Goal: Task Accomplishment & Management: Complete application form

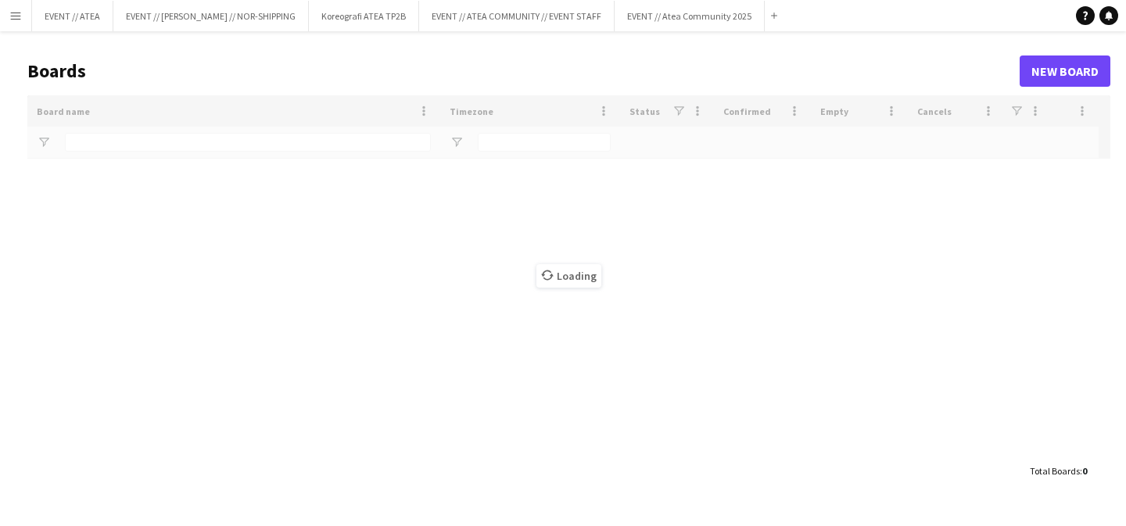
type input "*****"
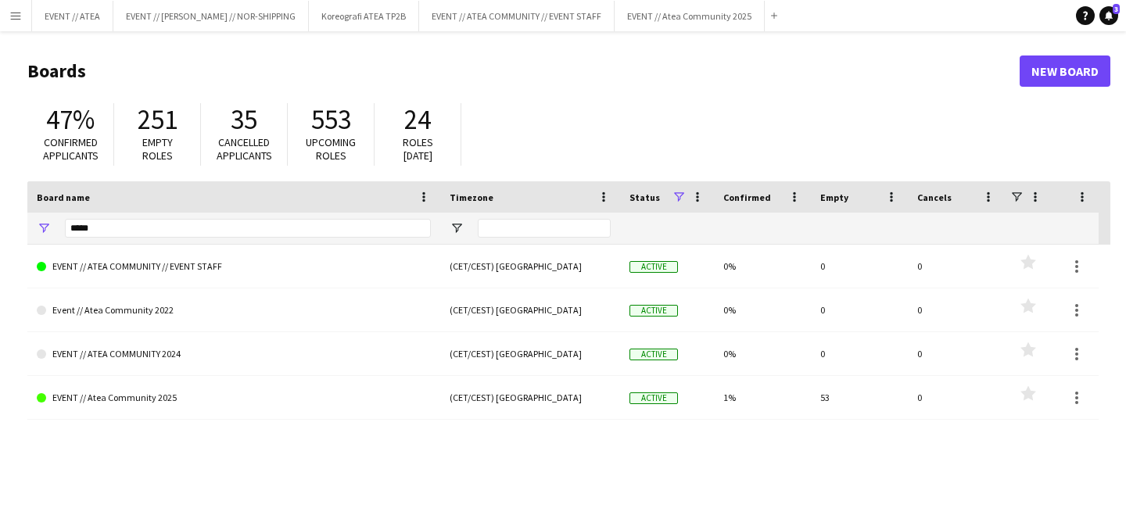
click at [23, 10] on button "Menu" at bounding box center [15, 15] width 31 height 31
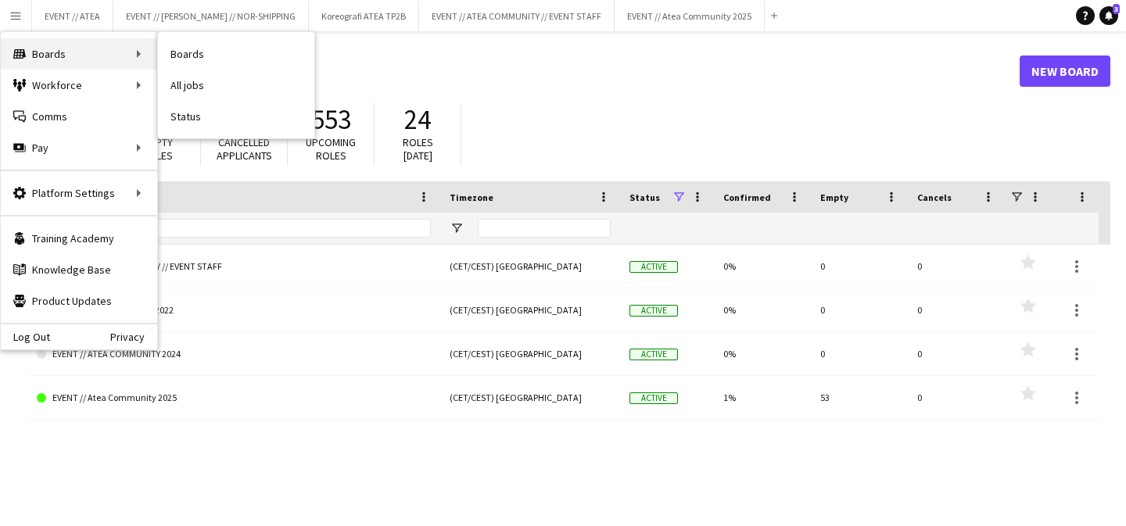
click at [56, 50] on div "Boards Boards" at bounding box center [79, 53] width 156 height 31
click at [190, 88] on link "All jobs" at bounding box center [236, 85] width 156 height 31
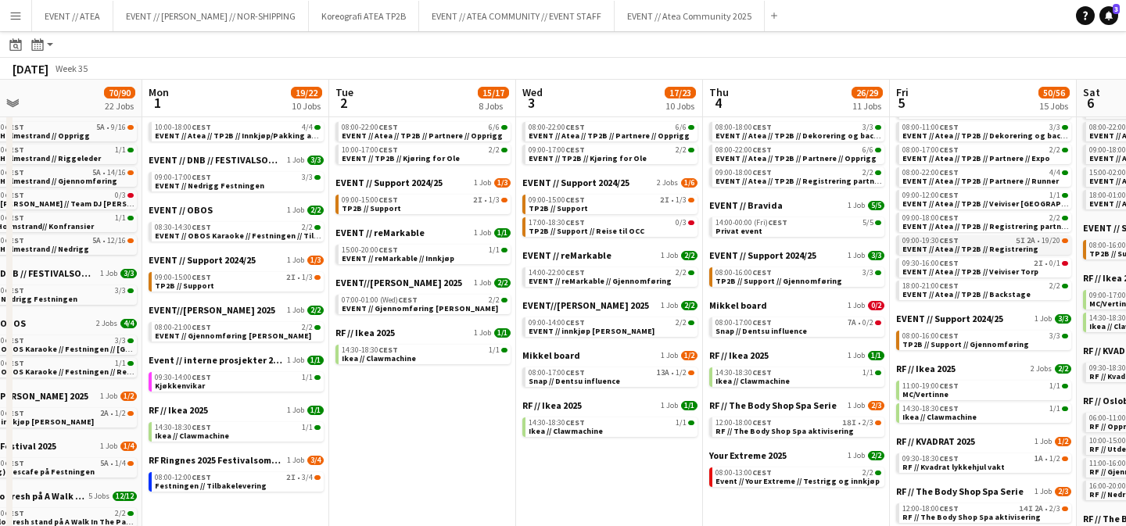
scroll to position [0, 382]
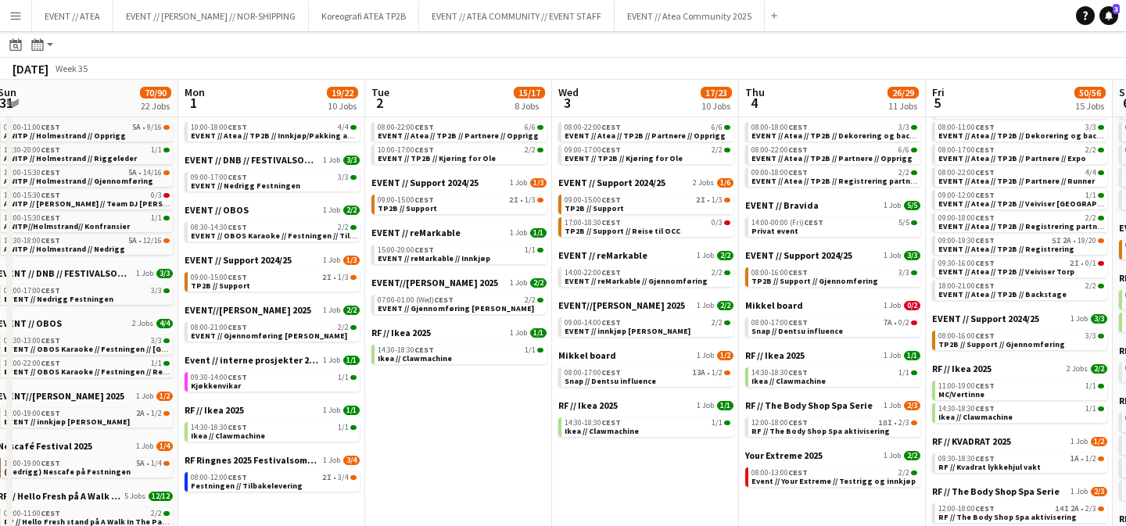
click at [9, 5] on button "Menu" at bounding box center [15, 15] width 31 height 31
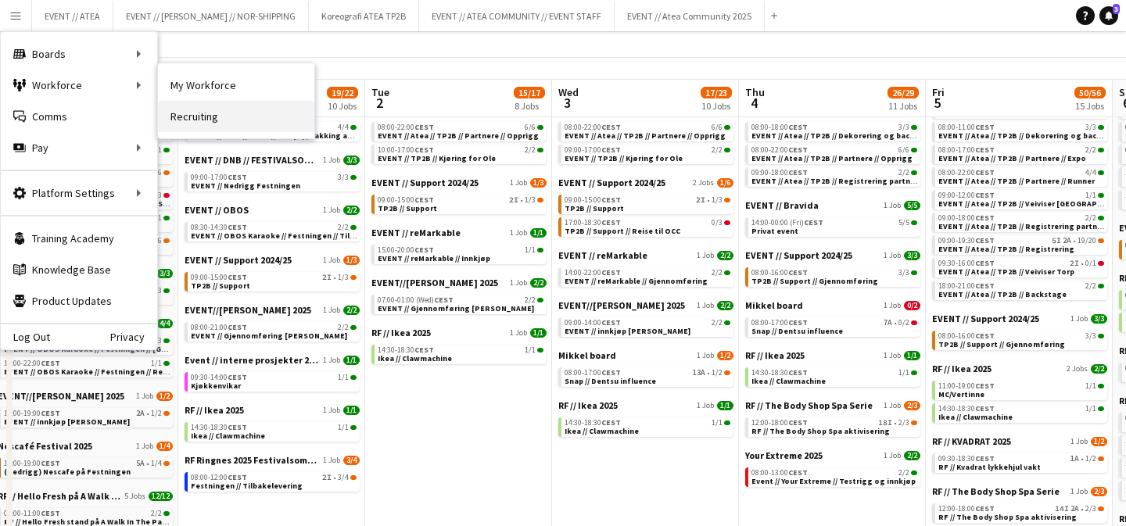
click at [185, 109] on link "Recruiting" at bounding box center [236, 116] width 156 height 31
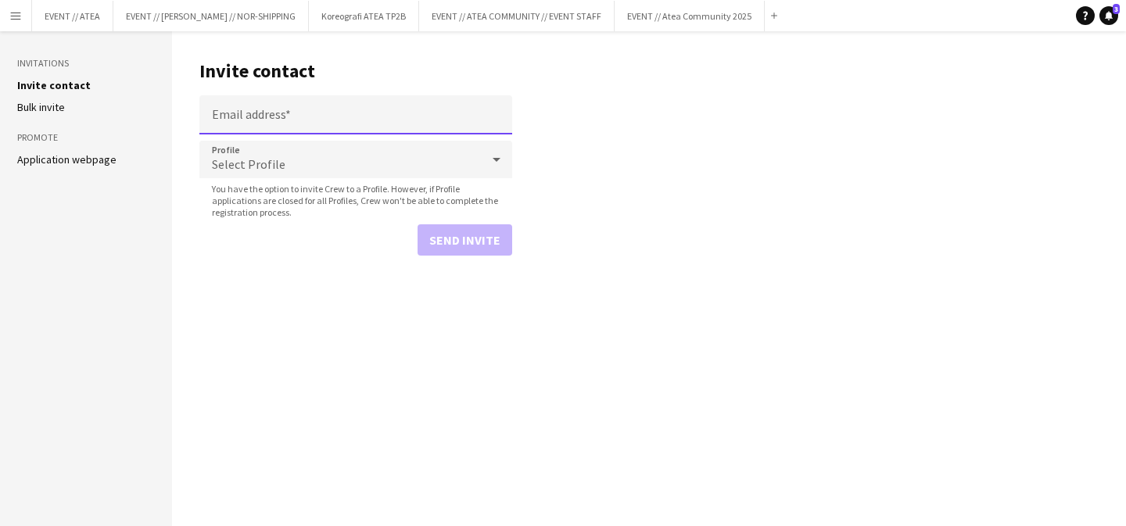
click at [257, 115] on input "Email address" at bounding box center [355, 114] width 313 height 39
type input "**********"
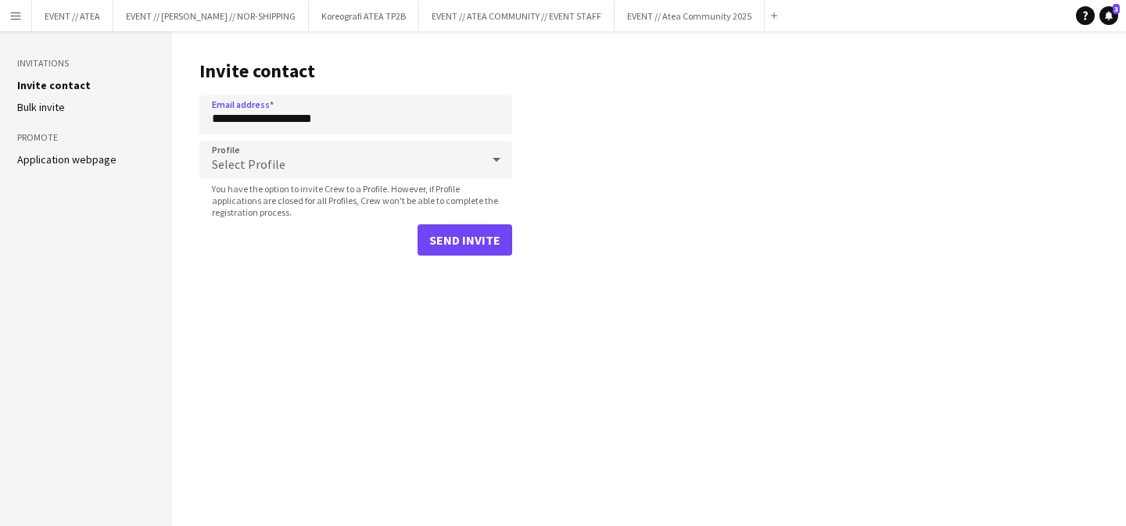
click at [298, 172] on div "Select Profile" at bounding box center [340, 160] width 282 height 38
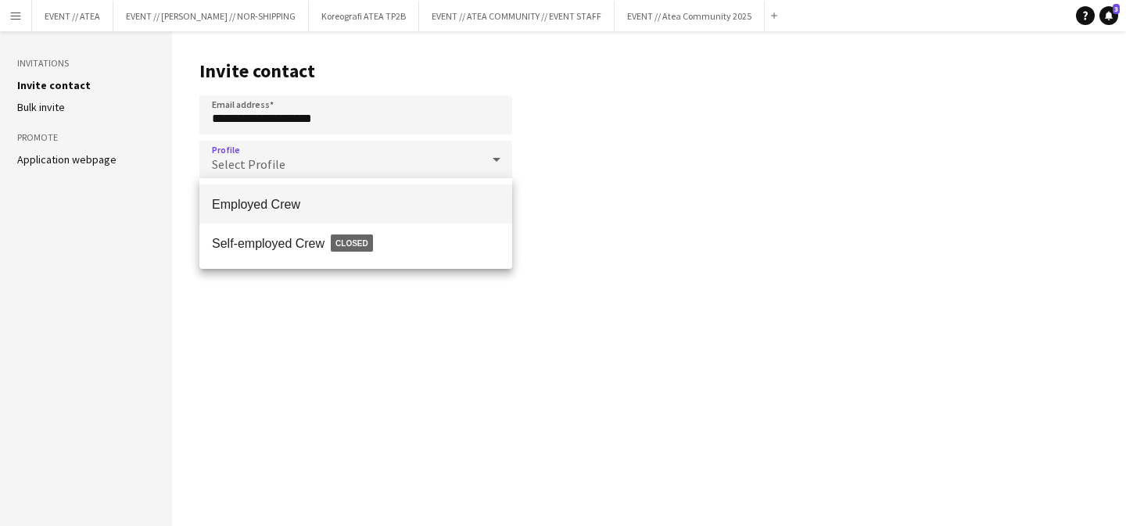
click at [287, 201] on span "Employed Crew" at bounding box center [356, 204] width 288 height 15
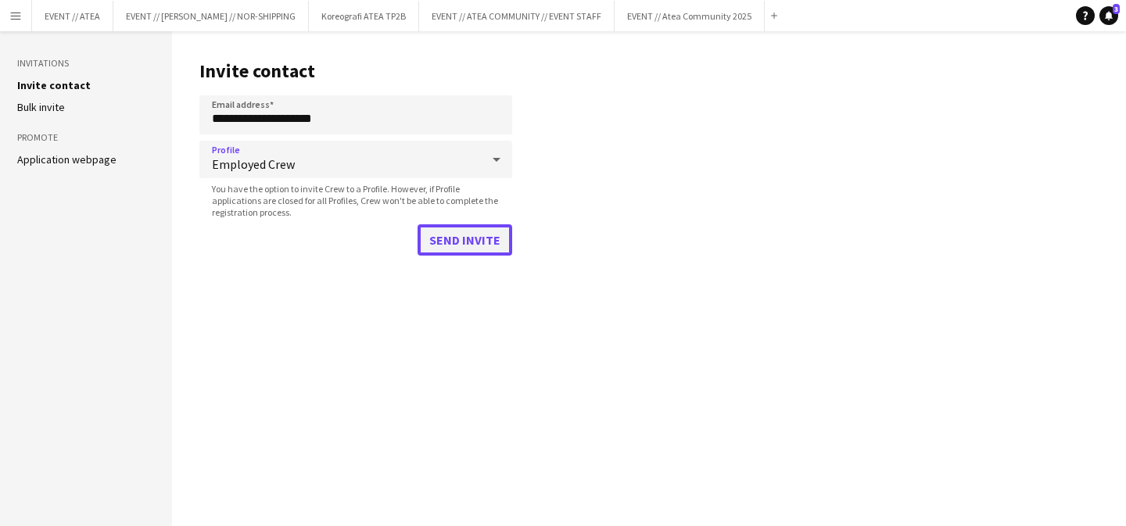
click at [454, 236] on button "Send invite" at bounding box center [465, 239] width 95 height 31
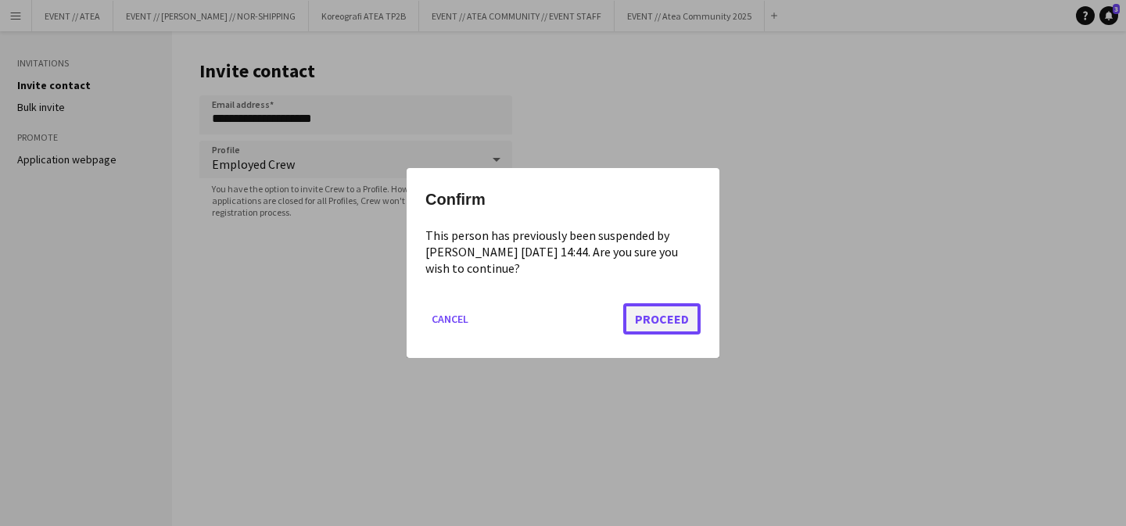
click at [644, 317] on button "Proceed" at bounding box center [661, 318] width 77 height 31
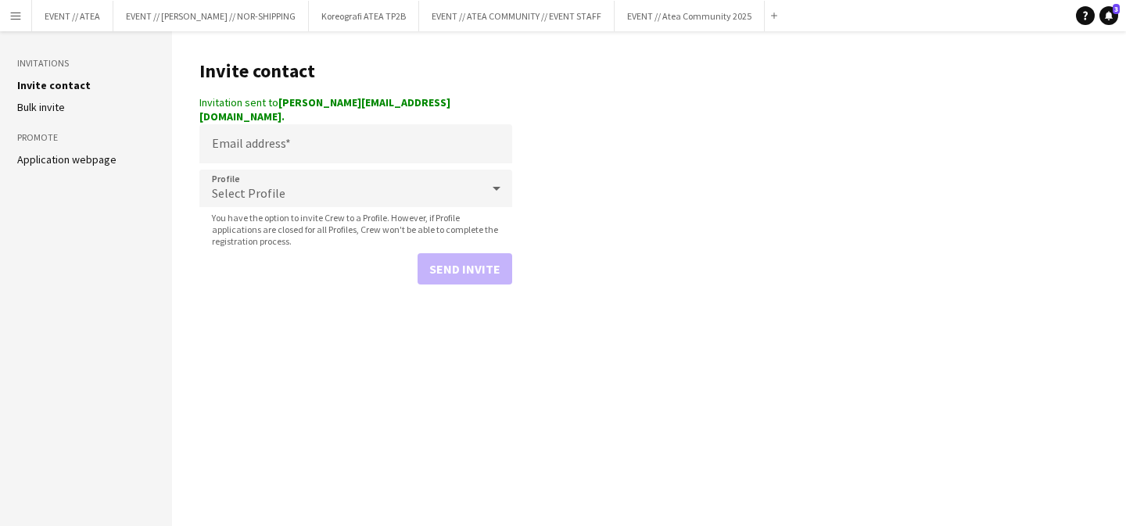
click at [18, 18] on app-icon "Menu" at bounding box center [15, 15] width 13 height 13
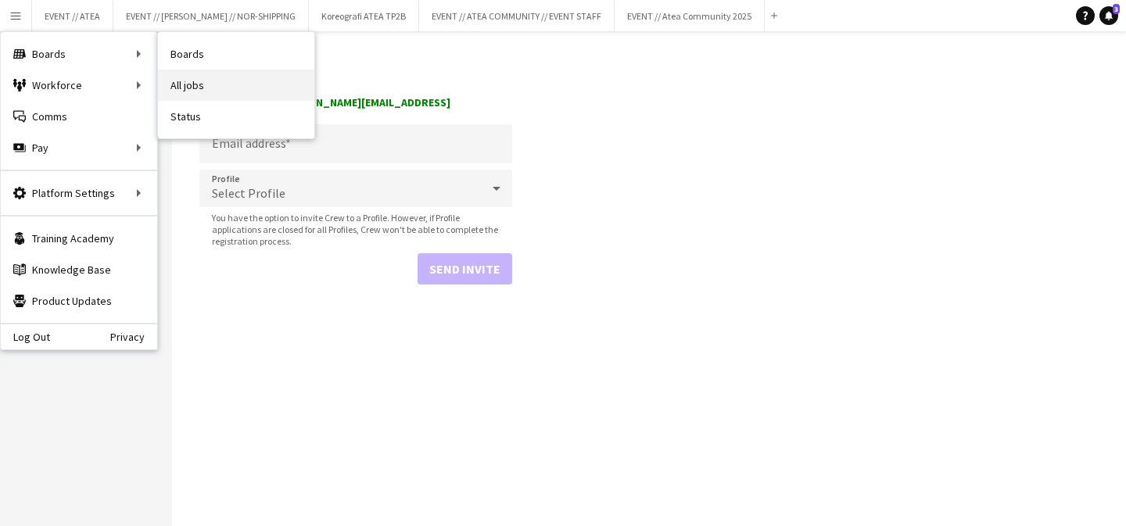
click at [185, 77] on link "All jobs" at bounding box center [236, 85] width 156 height 31
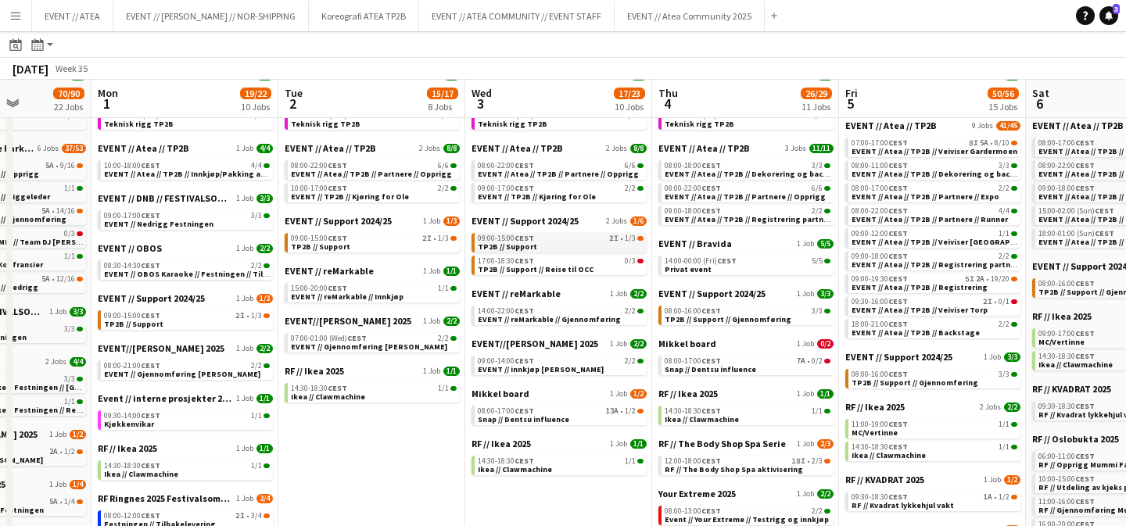
scroll to position [99, 0]
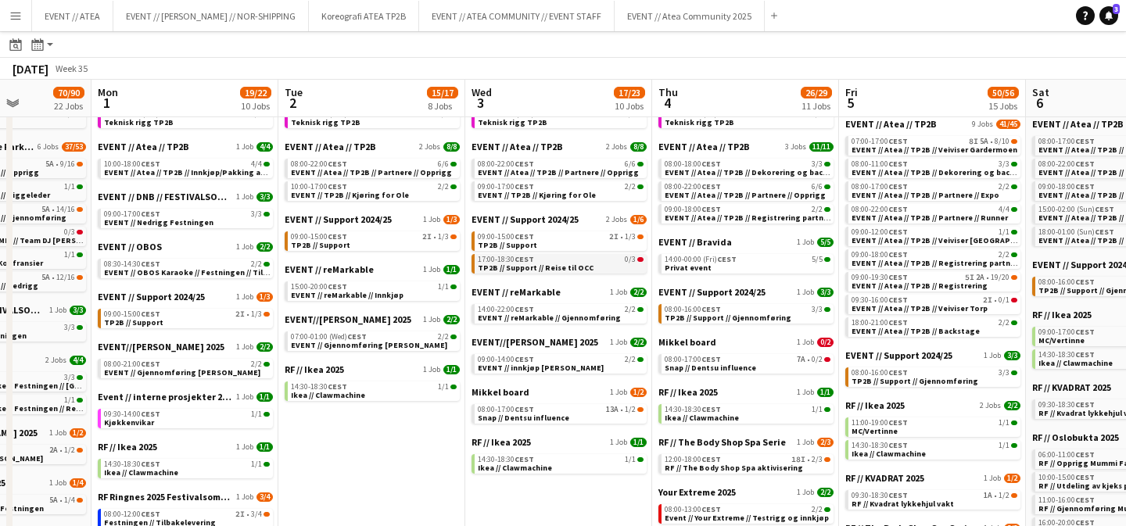
click at [528, 268] on span "TP2B // Support // Reise til OCC" at bounding box center [536, 268] width 116 height 10
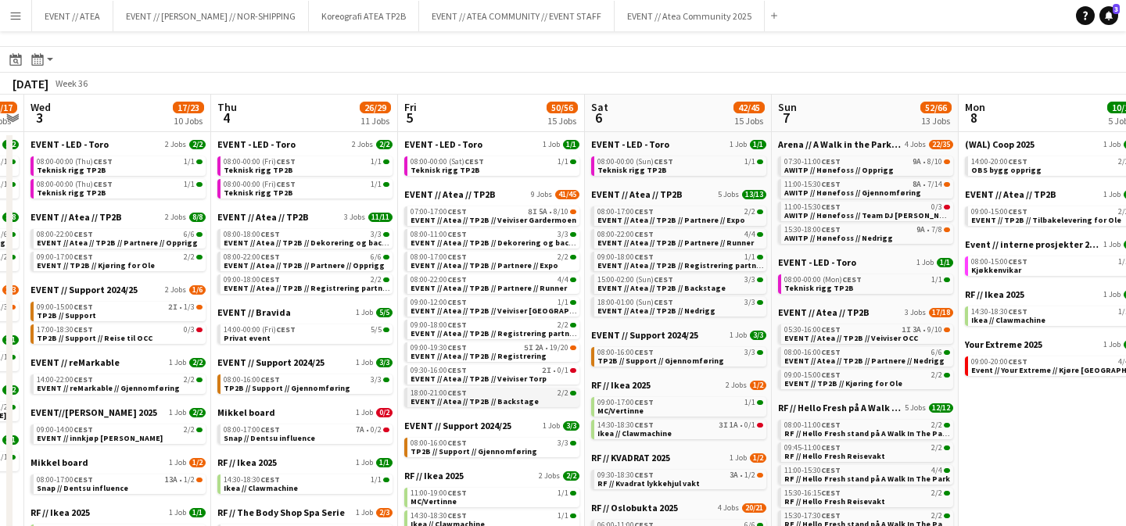
scroll to position [30, 0]
click at [486, 221] on span "EVENT // Atea // TP2B // Veiviser Gardermoen" at bounding box center [494, 221] width 166 height 10
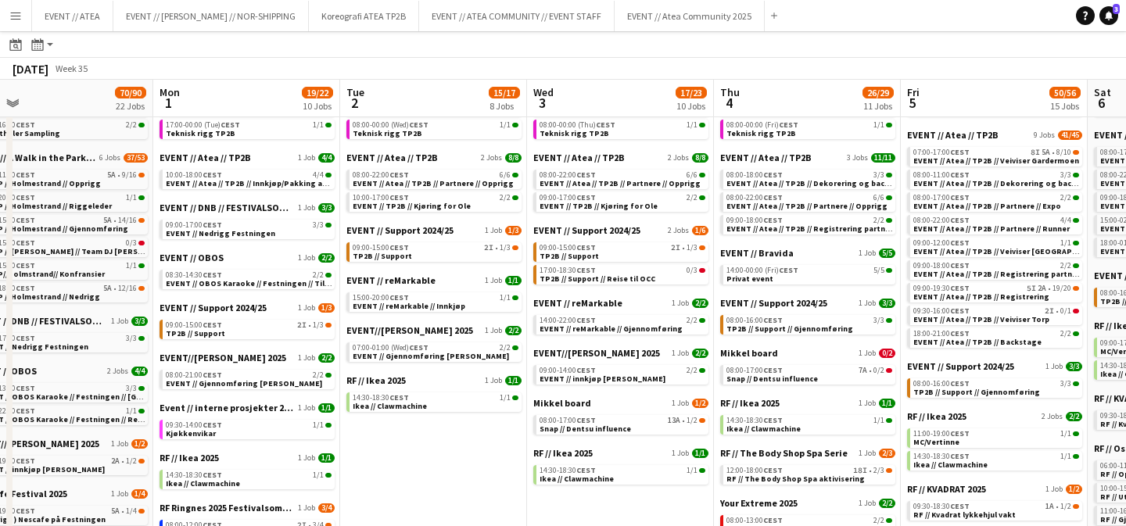
scroll to position [0, 396]
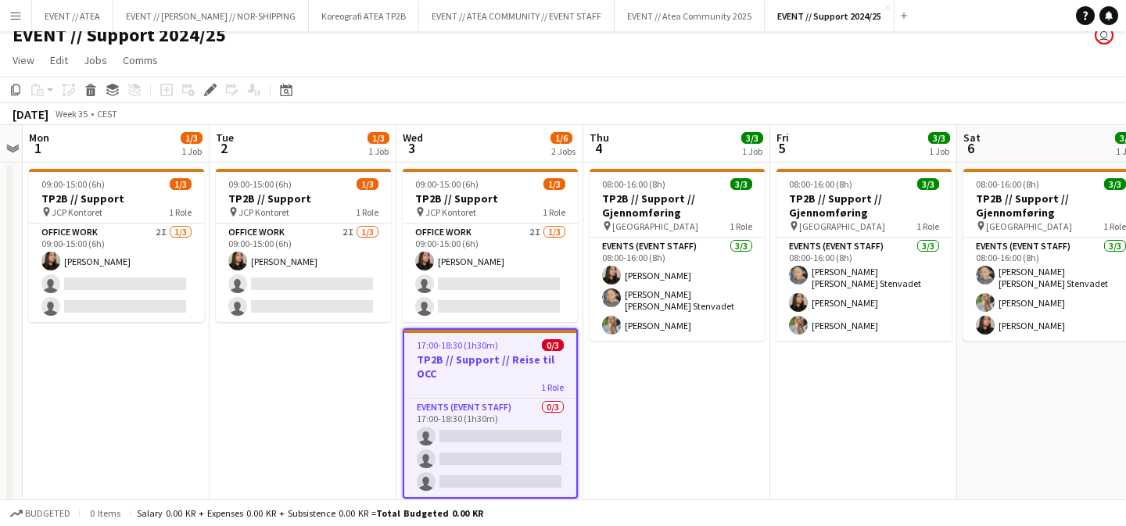
scroll to position [42, 0]
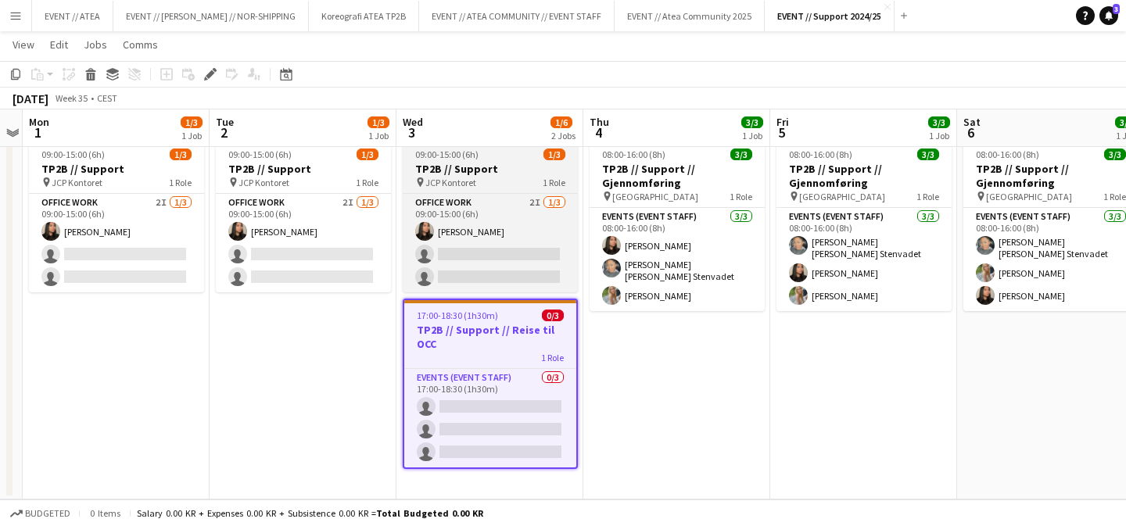
click at [478, 170] on h3 "TP2B // Support" at bounding box center [490, 169] width 175 height 14
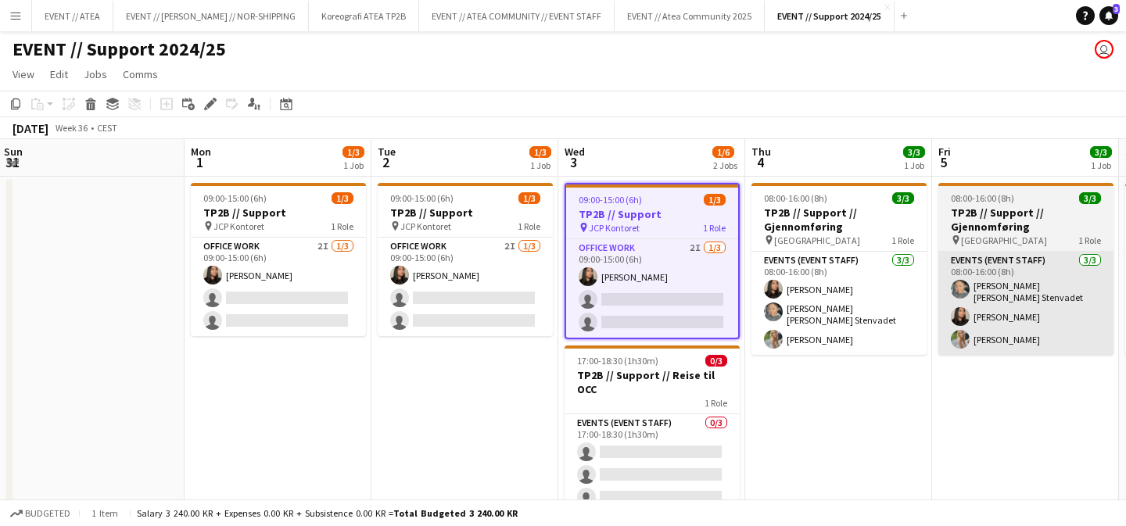
scroll to position [0, 375]
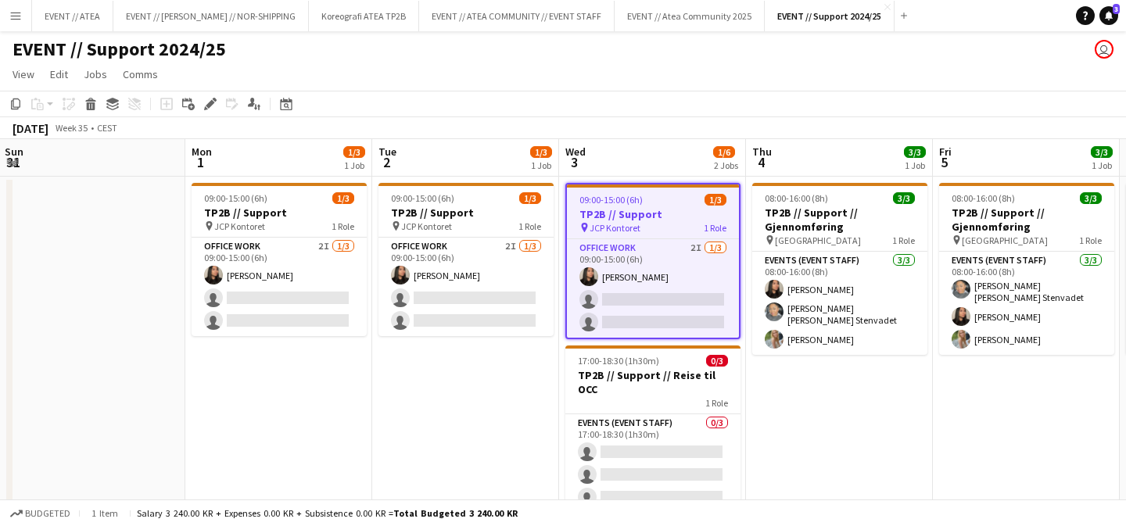
click at [15, 22] on button "Menu" at bounding box center [15, 15] width 31 height 31
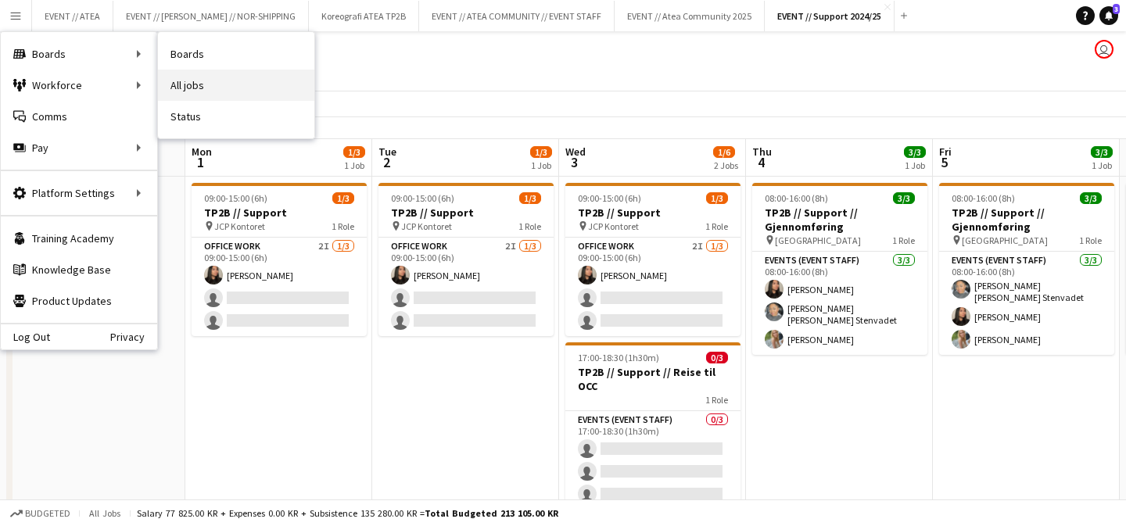
click at [178, 88] on link "All jobs" at bounding box center [236, 85] width 156 height 31
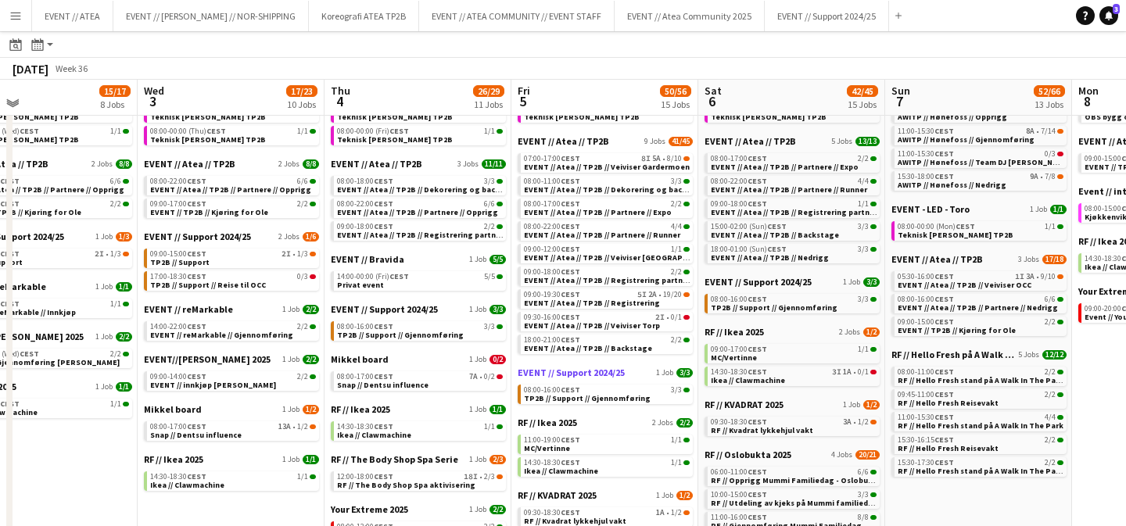
scroll to position [78, 0]
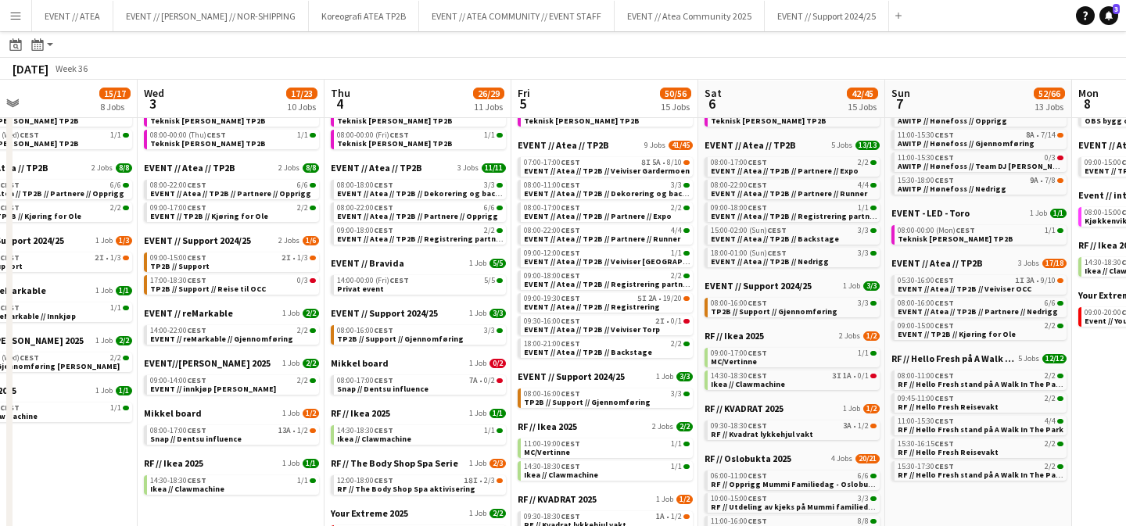
click at [4, 10] on button "Menu" at bounding box center [15, 15] width 31 height 31
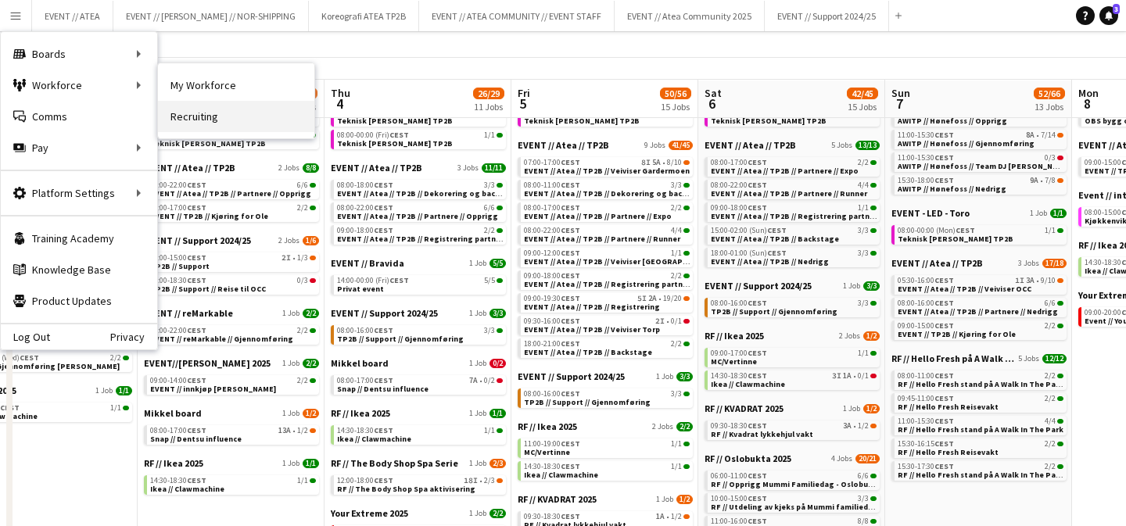
click at [194, 114] on link "Recruiting" at bounding box center [236, 116] width 156 height 31
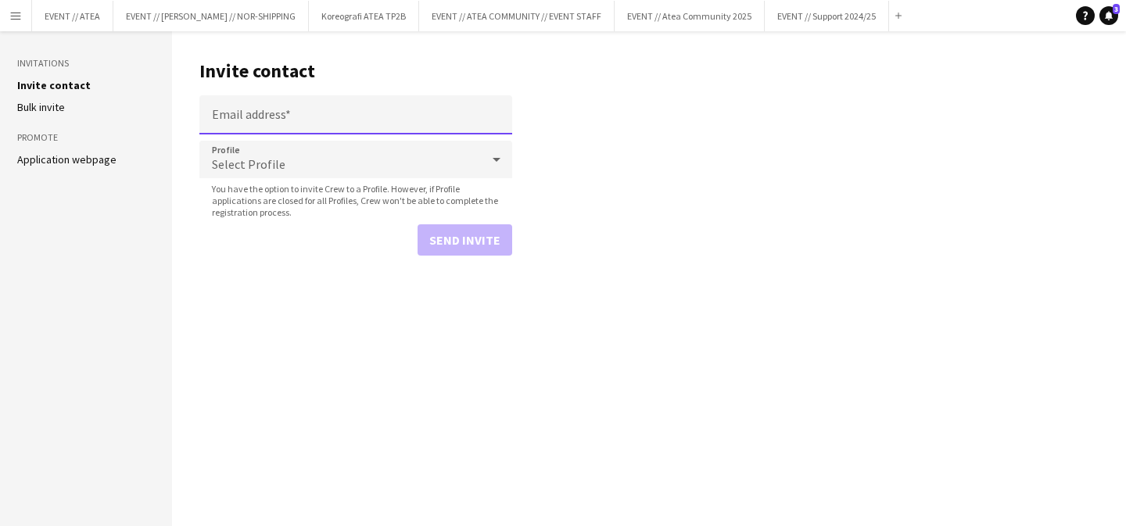
click at [263, 108] on input "Email address" at bounding box center [355, 114] width 313 height 39
click at [7, 9] on button "Menu" at bounding box center [15, 15] width 31 height 31
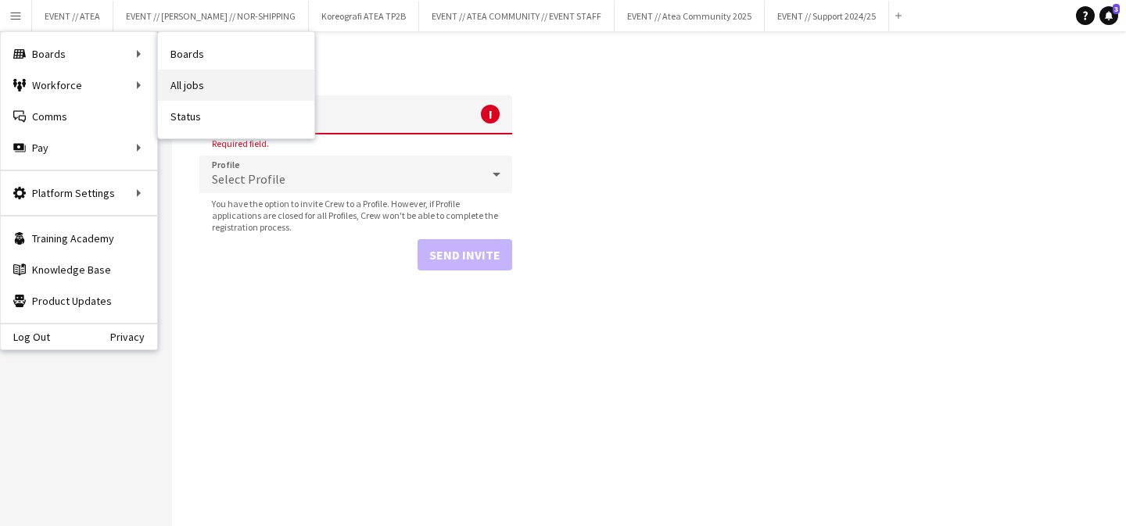
click at [177, 80] on link "All jobs" at bounding box center [236, 85] width 156 height 31
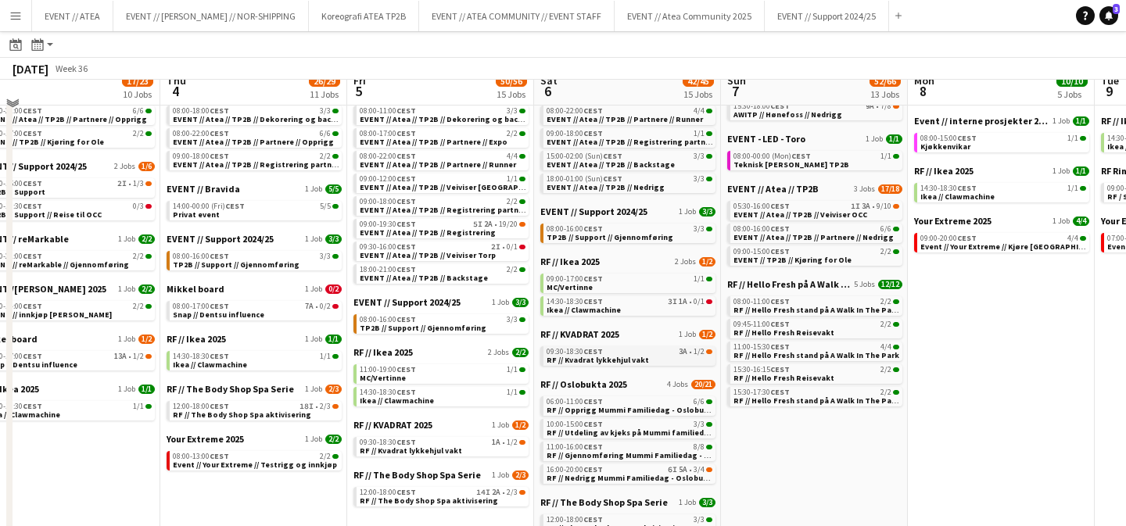
scroll to position [156, 0]
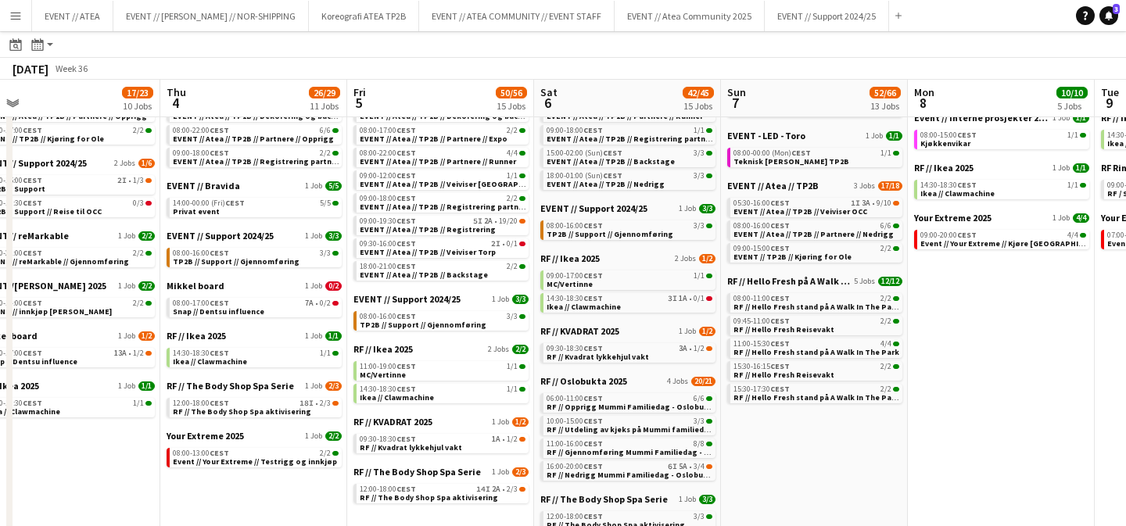
click at [17, 6] on button "Menu" at bounding box center [15, 15] width 31 height 31
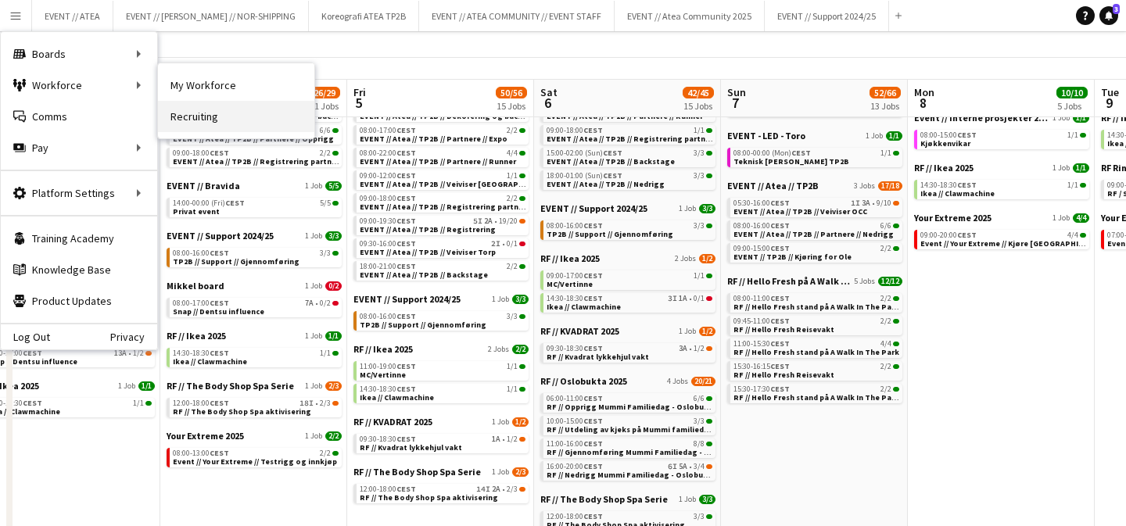
click at [187, 113] on link "Recruiting" at bounding box center [236, 116] width 156 height 31
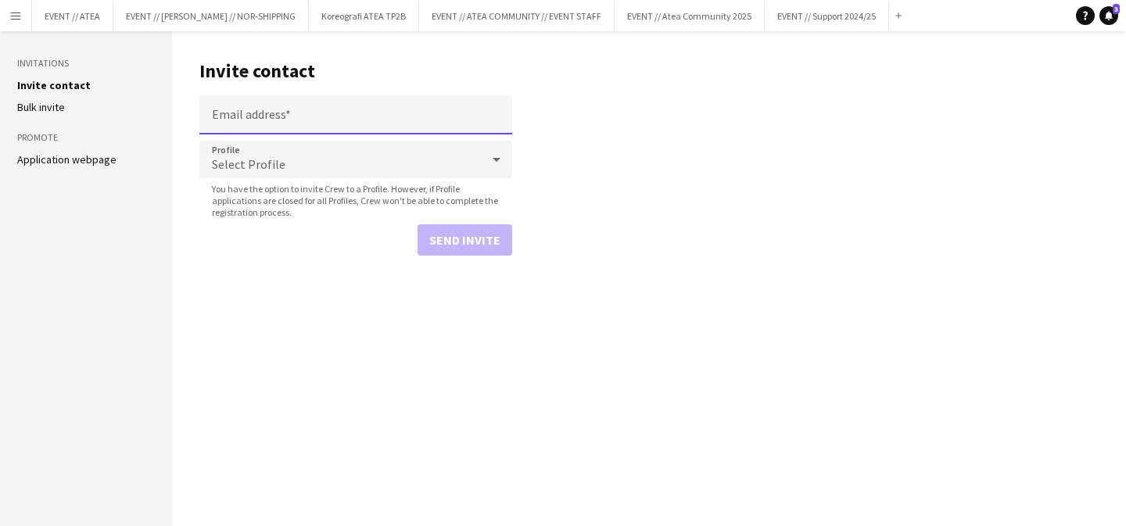
click at [243, 100] on input "Email address" at bounding box center [355, 114] width 313 height 39
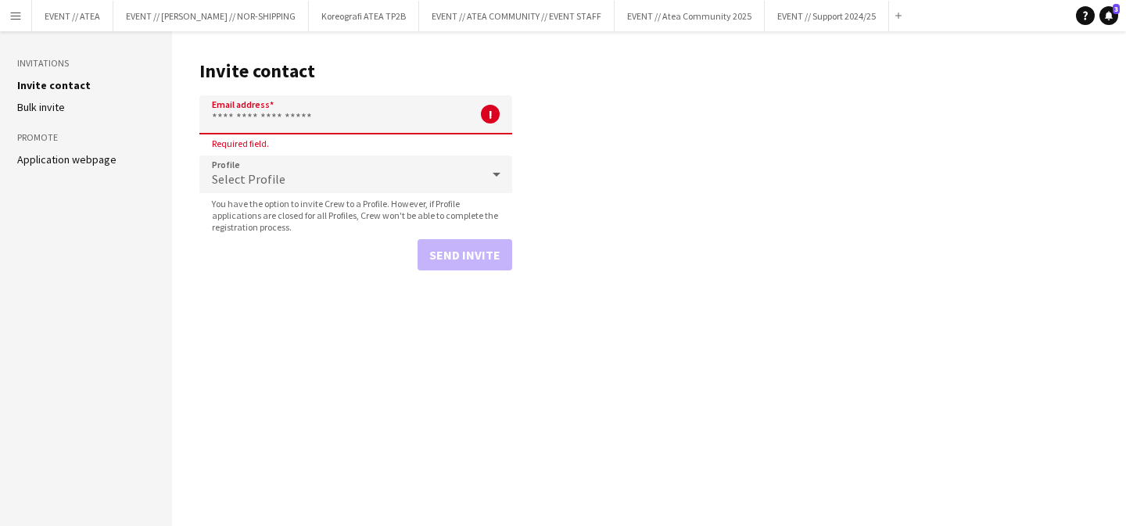
click at [287, 120] on input "Email address" at bounding box center [355, 114] width 313 height 39
paste input "**********"
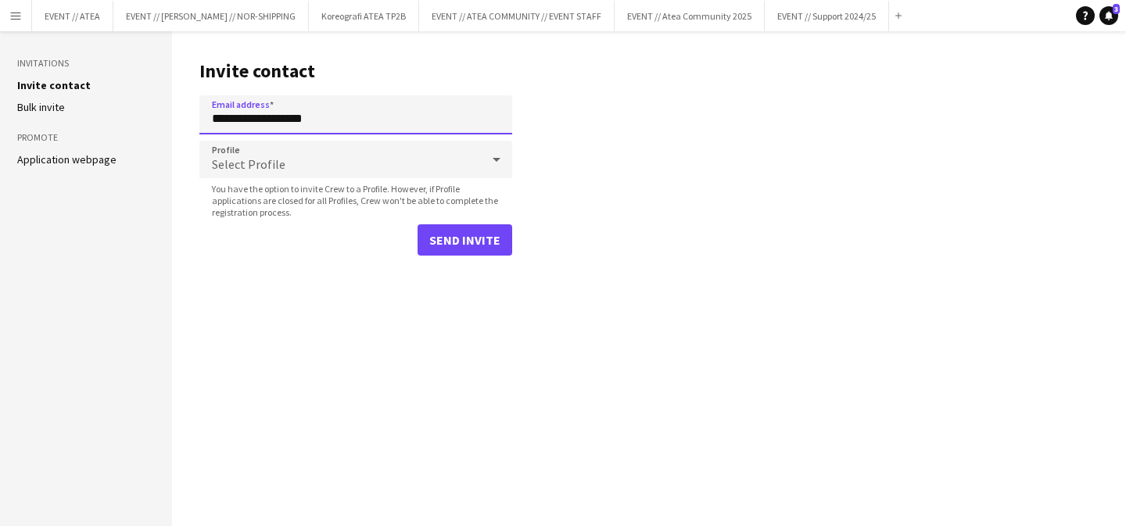
type input "**********"
click at [298, 162] on div "Select Profile" at bounding box center [340, 160] width 282 height 38
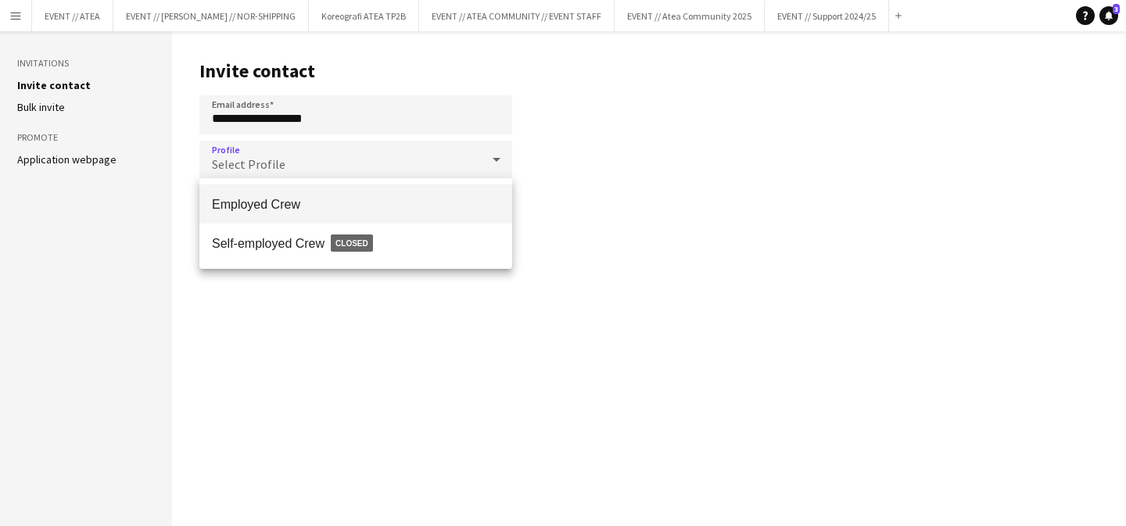
click at [307, 197] on span "Employed Crew" at bounding box center [356, 204] width 288 height 15
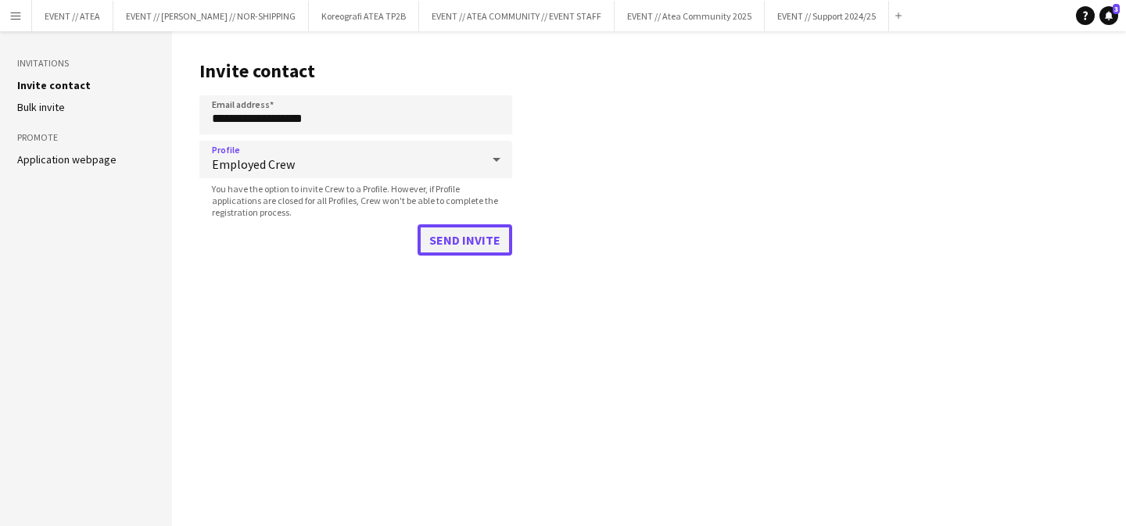
click at [477, 241] on button "Send invite" at bounding box center [465, 239] width 95 height 31
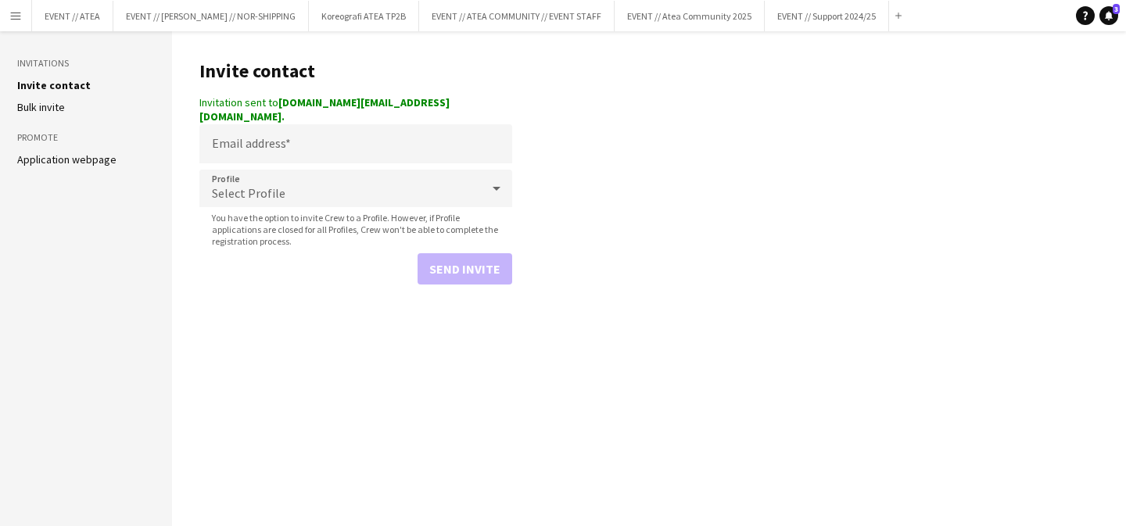
click at [11, 16] on app-icon "Menu" at bounding box center [15, 15] width 13 height 13
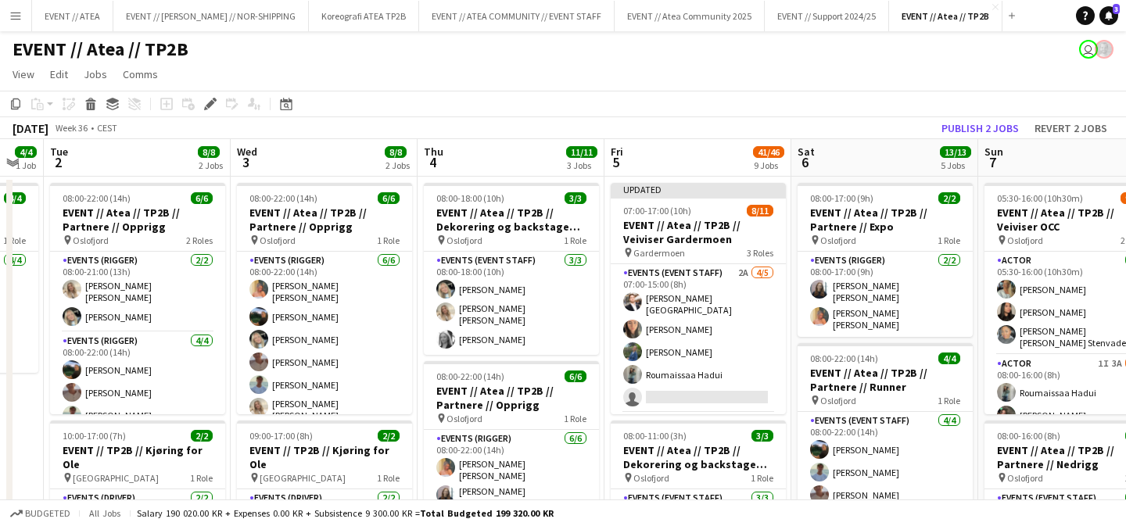
click at [498, 95] on app-toolbar "Copy Paste Paste Command V Paste with crew Command Shift V Paste linked Job Del…" at bounding box center [563, 104] width 1126 height 27
click at [38, 10] on button "EVENT // ATEA Close" at bounding box center [72, 16] width 81 height 30
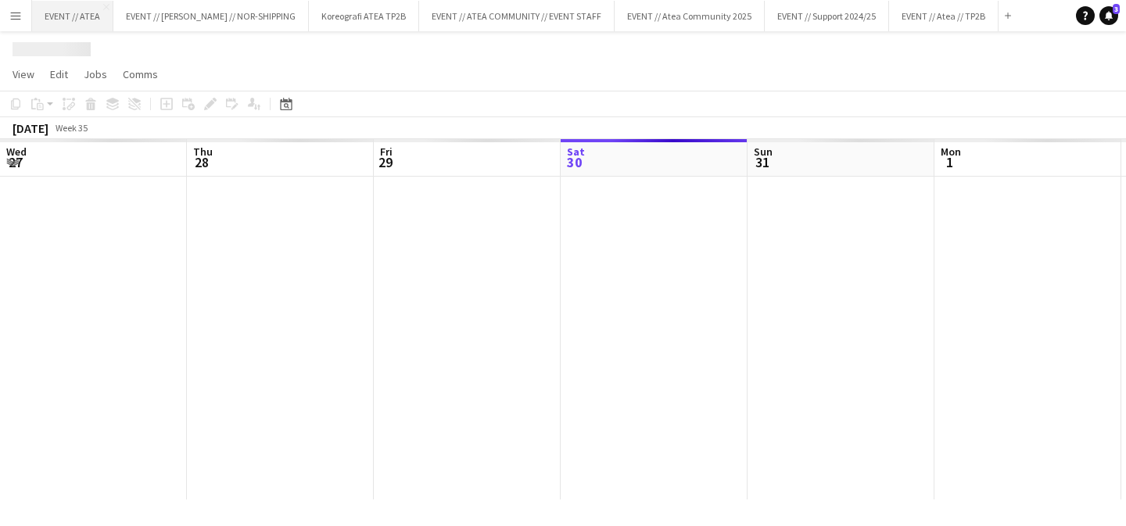
scroll to position [0, 374]
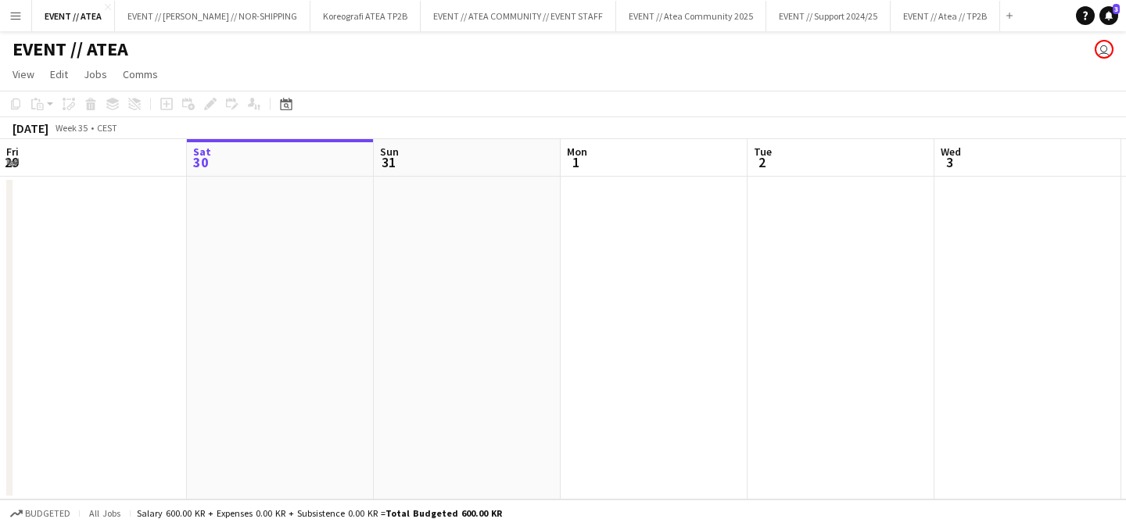
click at [11, 10] on app-icon "Menu" at bounding box center [15, 15] width 13 height 13
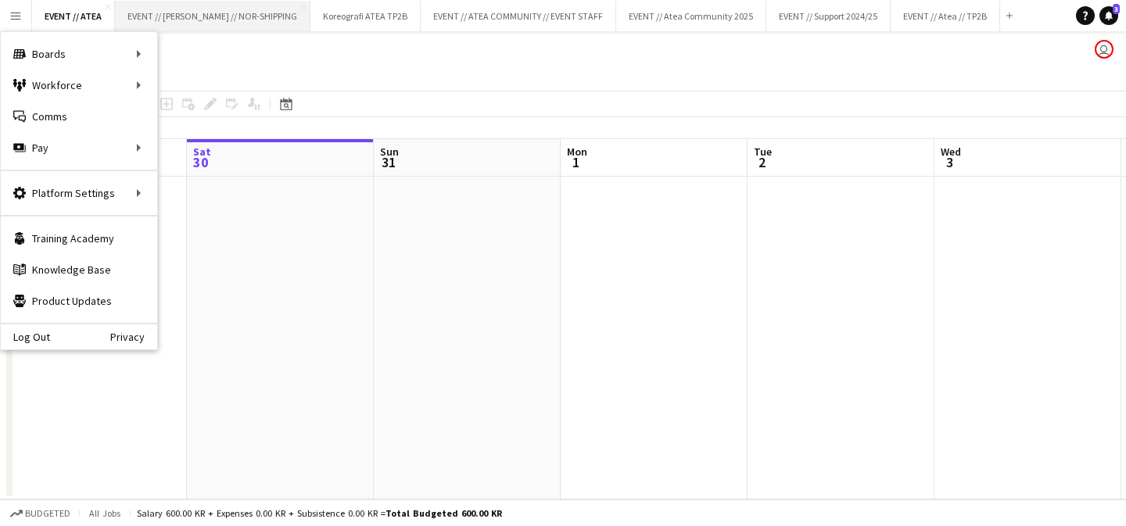
click at [161, 16] on button "EVENT // WILHELMSEN // NOR-SHIPPING Close" at bounding box center [213, 16] width 196 height 30
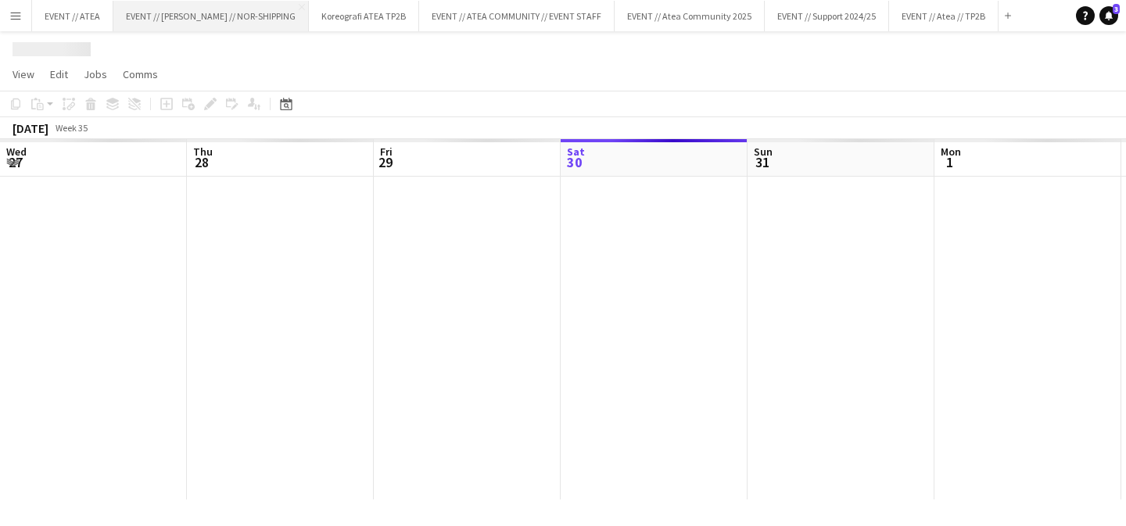
scroll to position [0, 374]
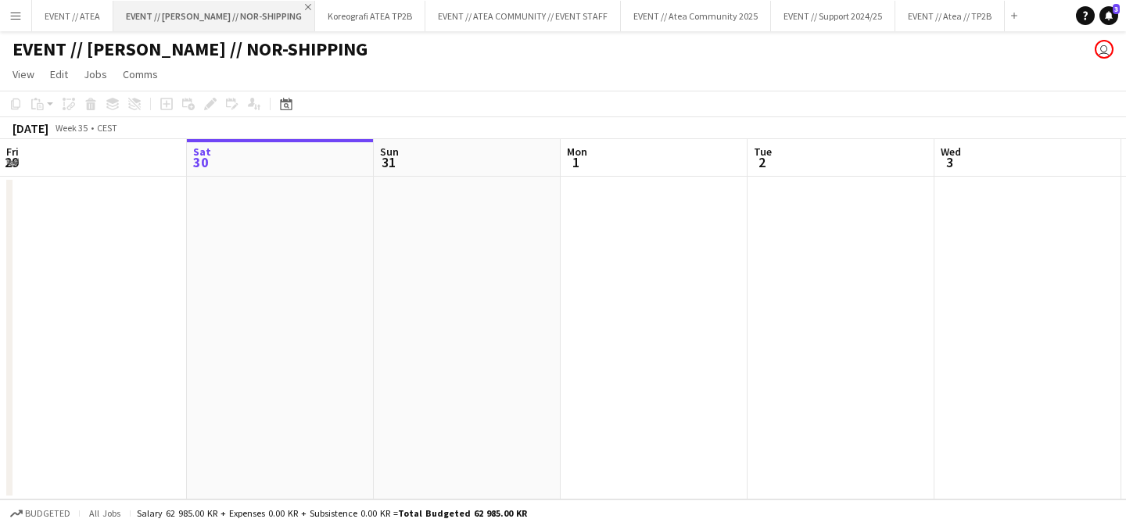
click at [305, 7] on app-icon "Close" at bounding box center [308, 7] width 6 height 6
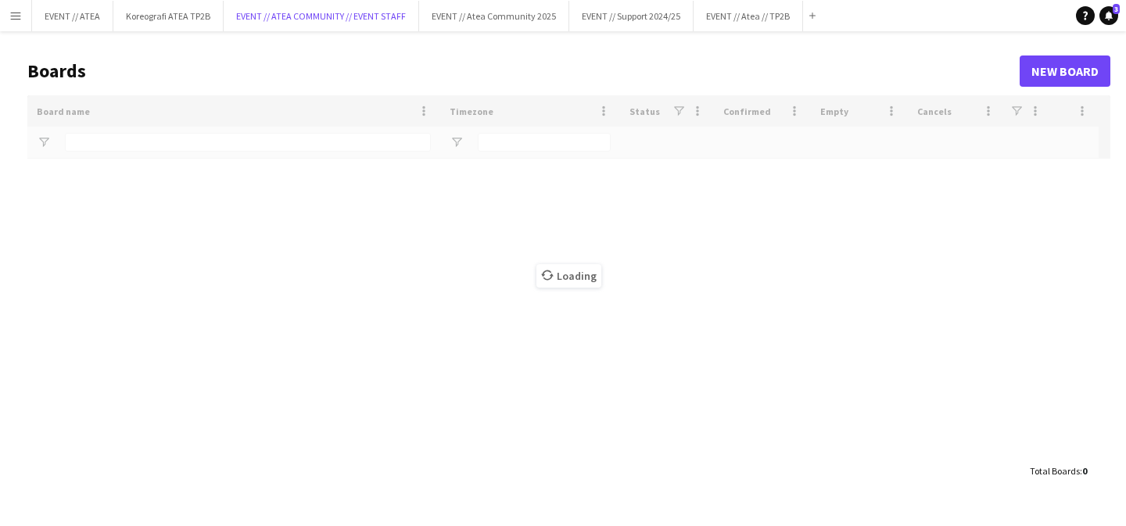
click at [293, 7] on button "EVENT // ATEA COMMUNITY // EVENT STAFF Close" at bounding box center [322, 16] width 196 height 30
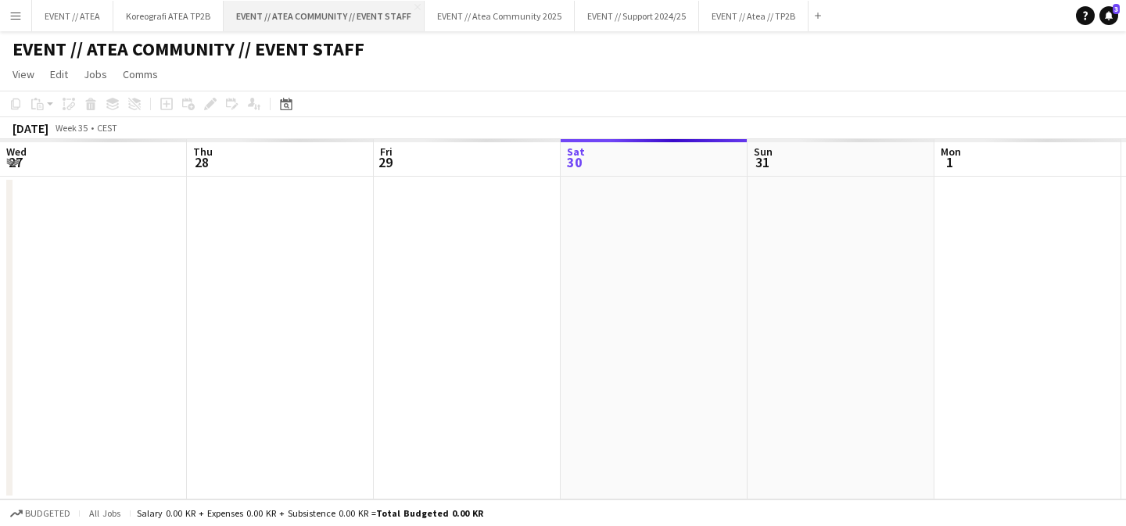
scroll to position [0, 374]
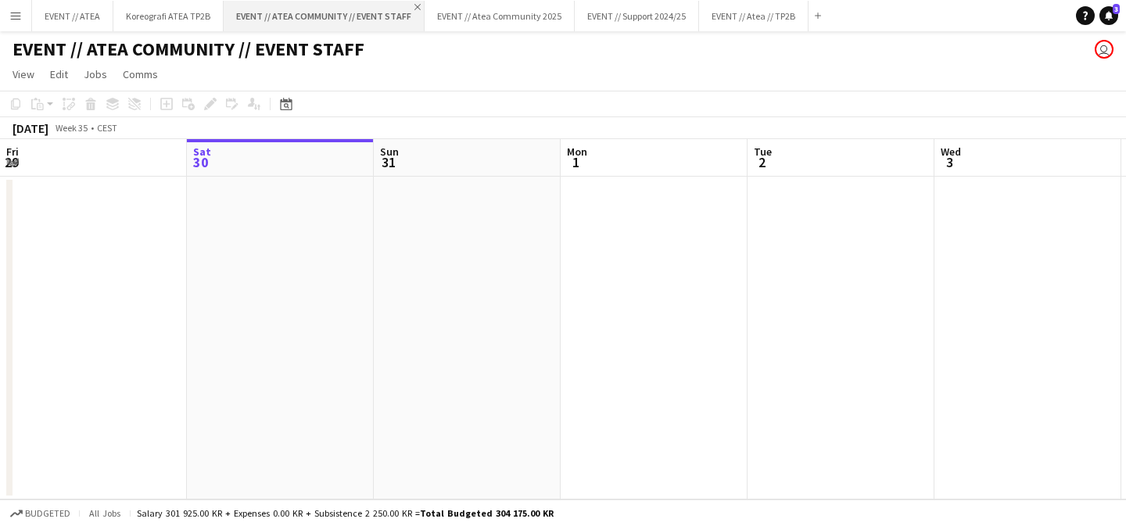
click at [414, 6] on app-icon "Close" at bounding box center [417, 7] width 6 height 6
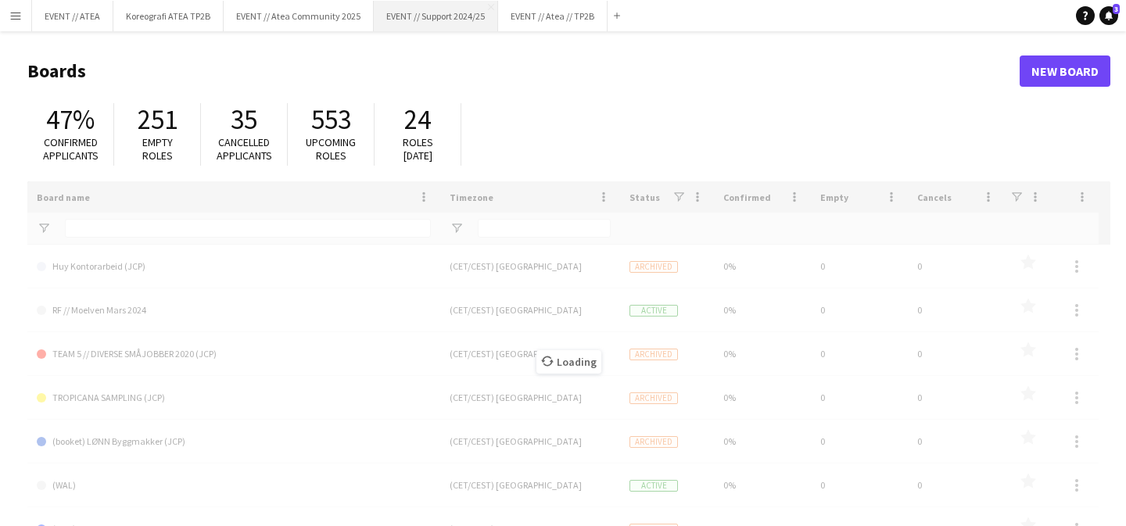
type input "*****"
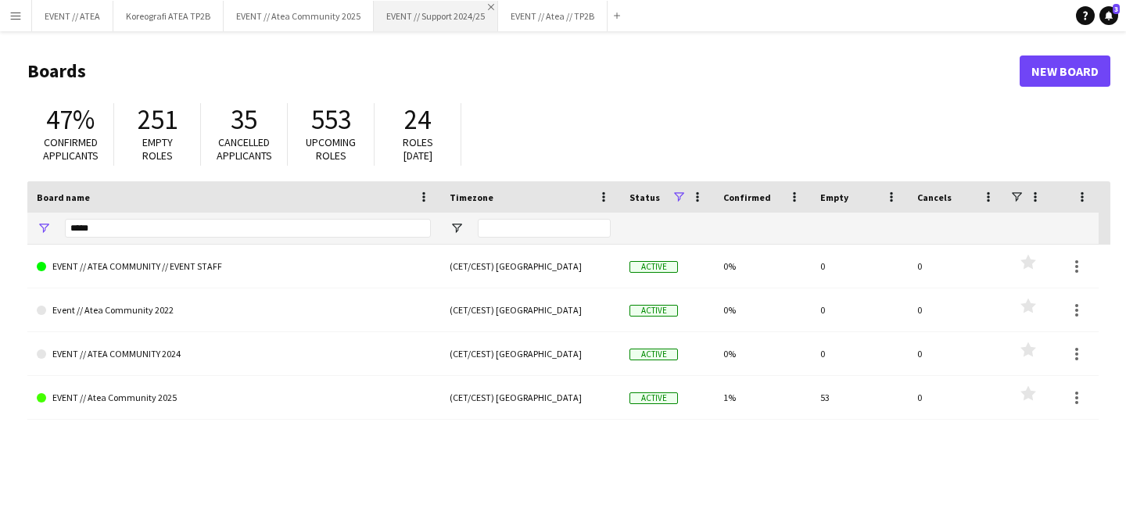
click at [493, 7] on app-icon "Close" at bounding box center [491, 7] width 6 height 6
click at [475, 5] on app-icon "Close" at bounding box center [476, 7] width 6 height 6
click at [364, 8] on app-icon "Close" at bounding box center [367, 7] width 6 height 6
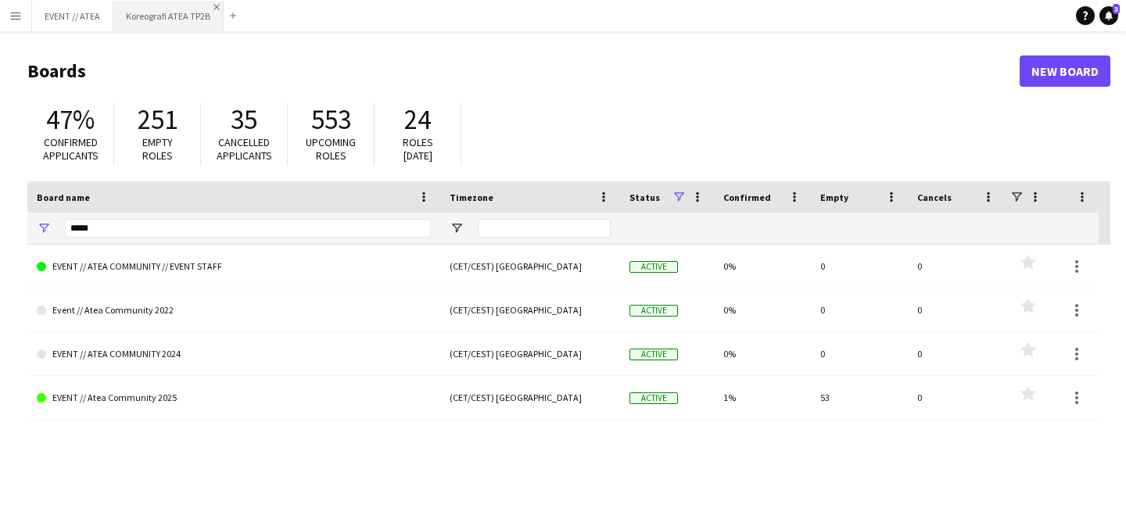
click at [217, 9] on app-icon "Close" at bounding box center [216, 7] width 6 height 6
